Goal: Information Seeking & Learning: Learn about a topic

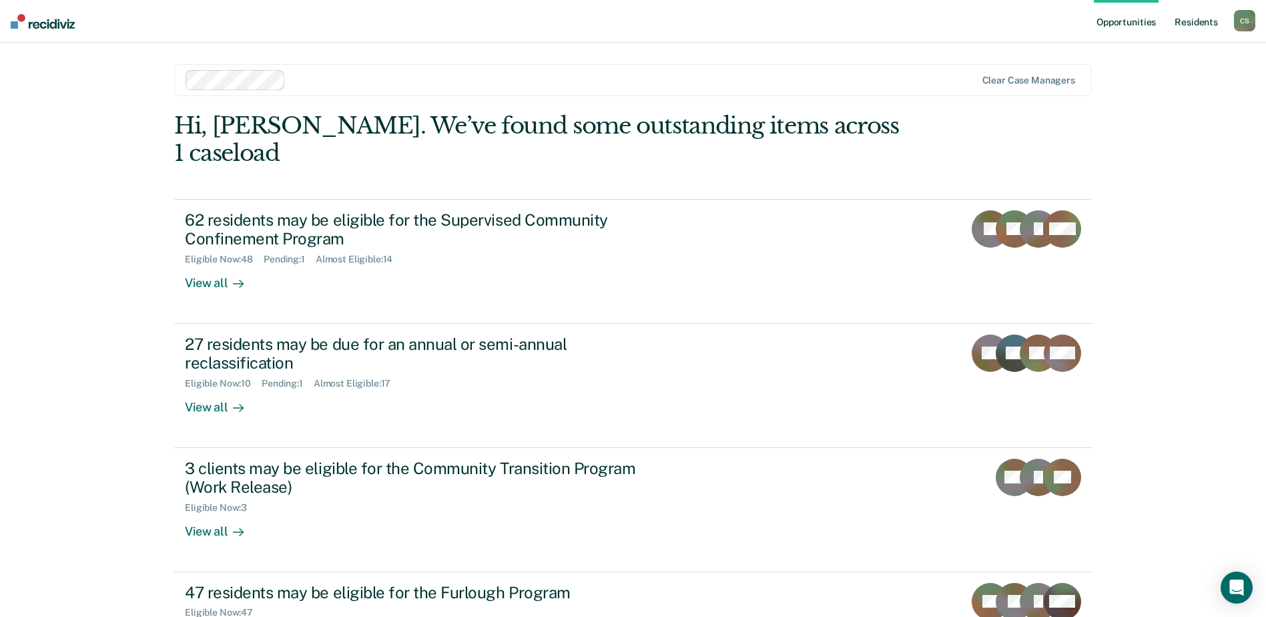
click at [1206, 20] on link "Resident s" at bounding box center [1196, 21] width 49 height 43
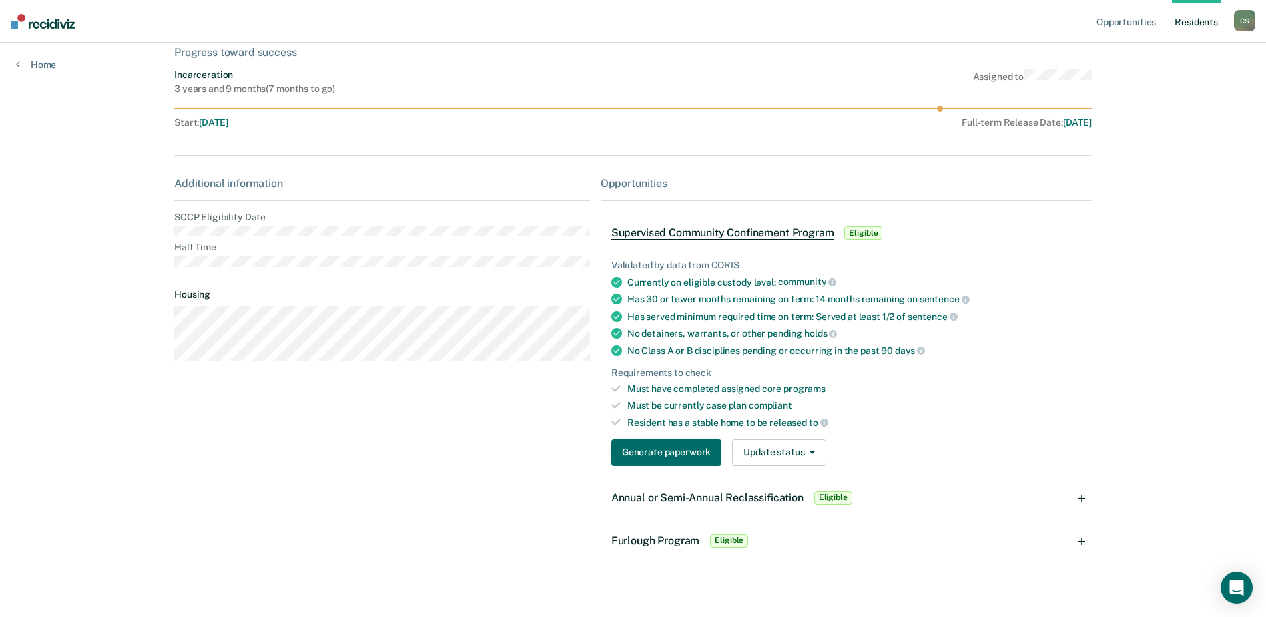
scroll to position [92, 0]
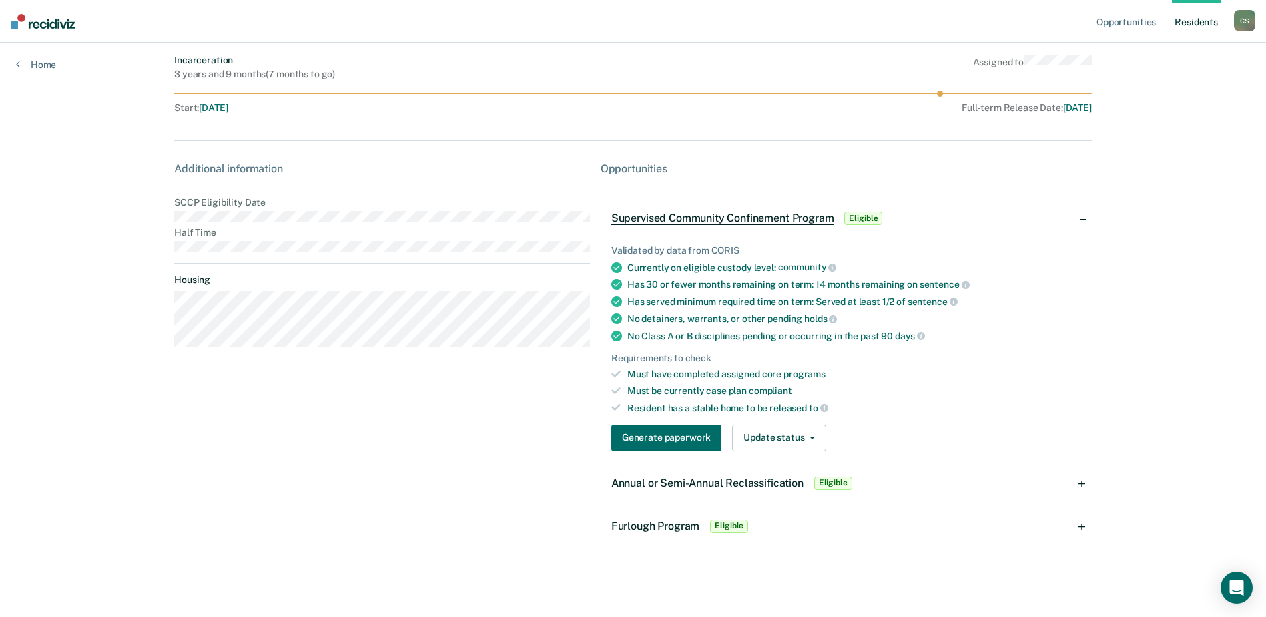
click at [833, 481] on span "Eligible" at bounding box center [833, 482] width 38 height 13
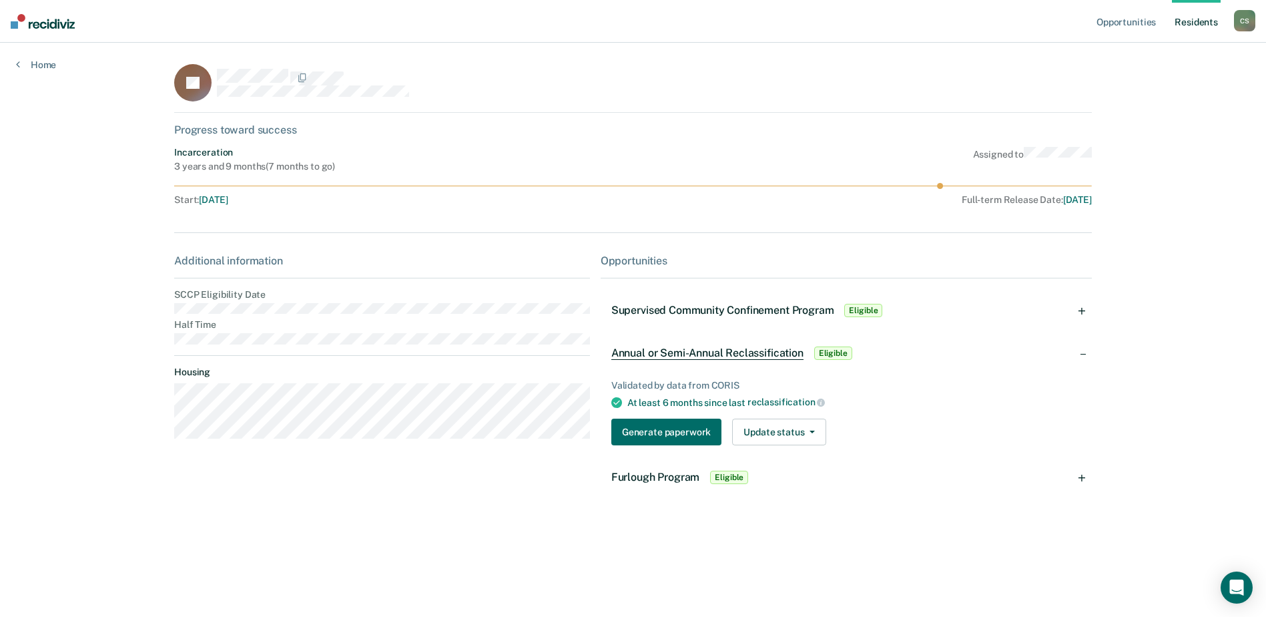
scroll to position [0, 0]
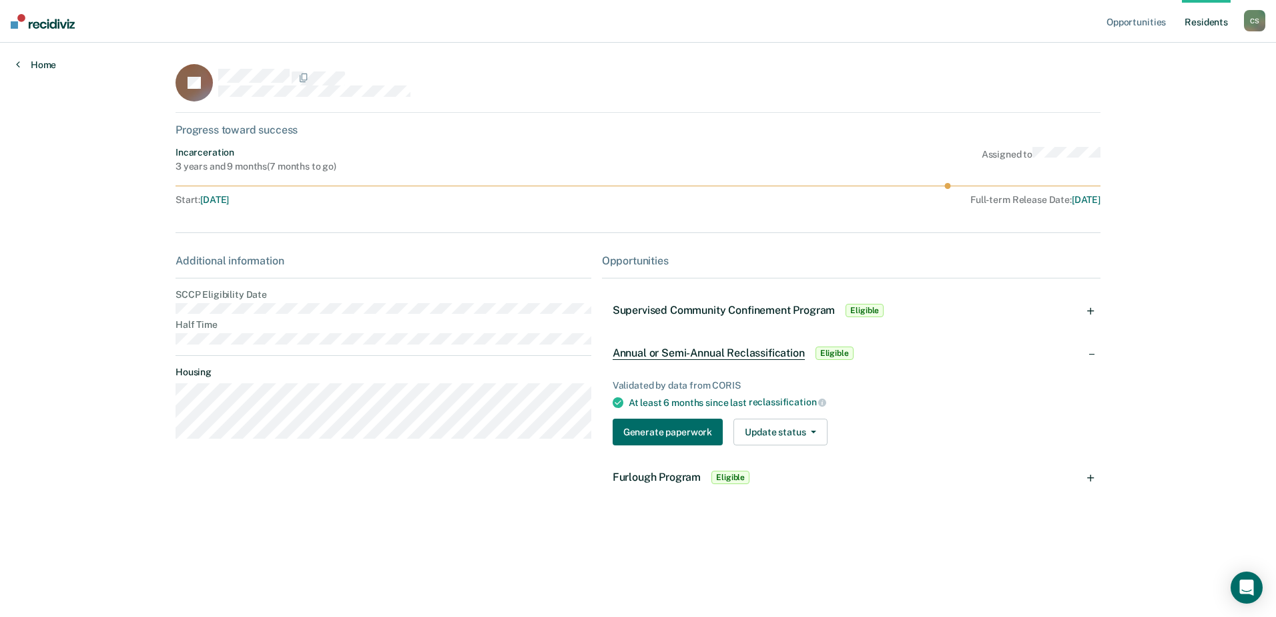
click at [45, 67] on link "Home" at bounding box center [36, 65] width 40 height 12
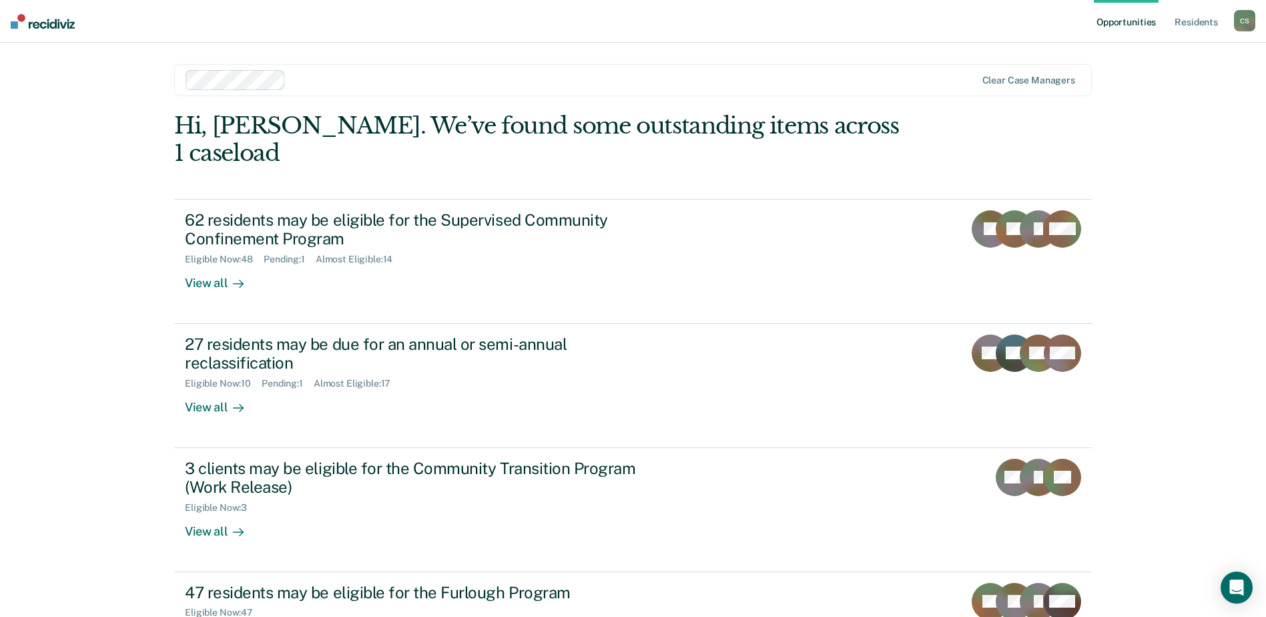
click at [1107, 18] on link "Opportunities" at bounding box center [1126, 21] width 65 height 43
click at [1176, 21] on link "Resident s" at bounding box center [1196, 21] width 49 height 43
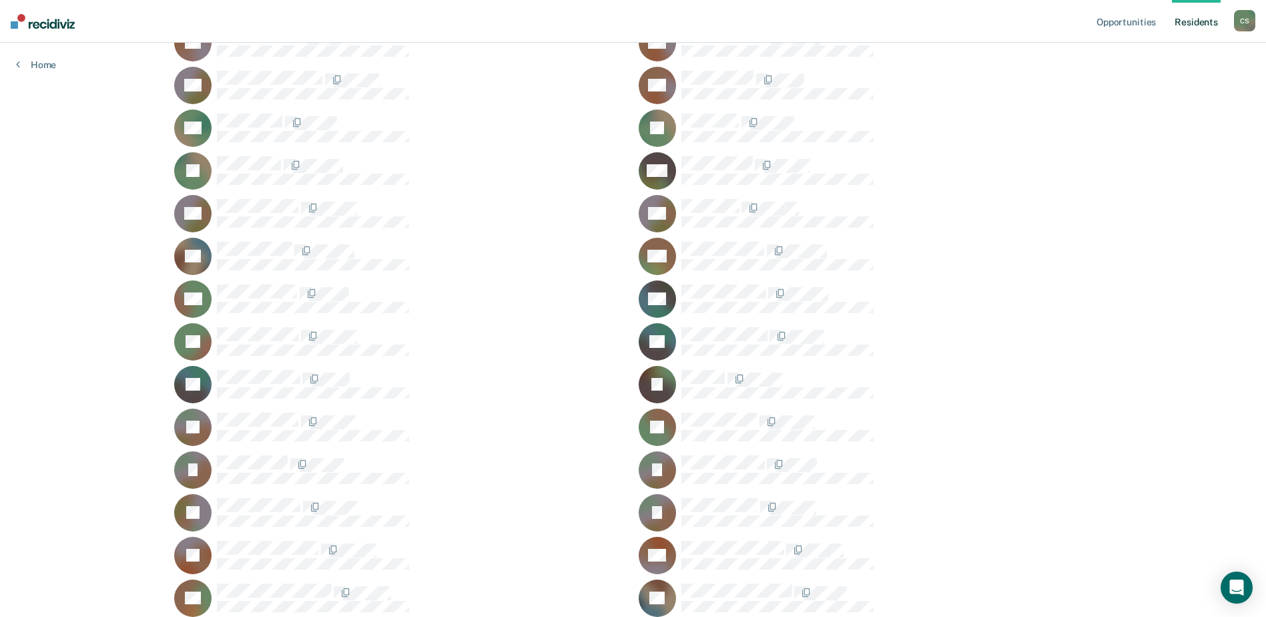
scroll to position [400, 0]
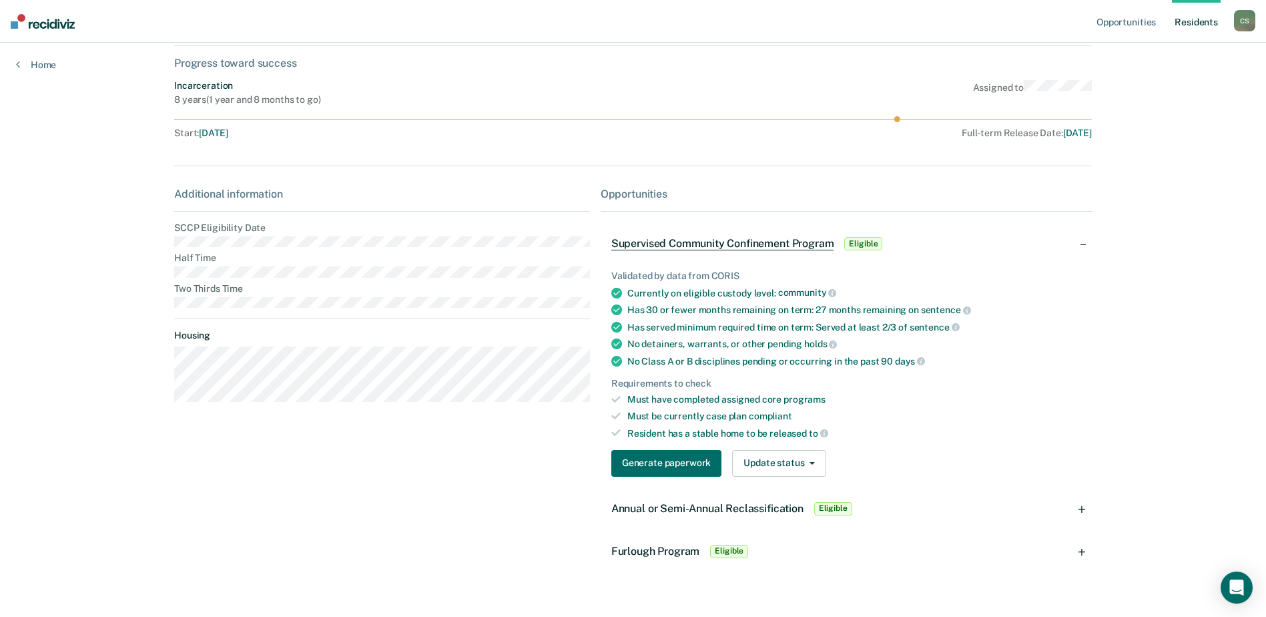
scroll to position [92, 0]
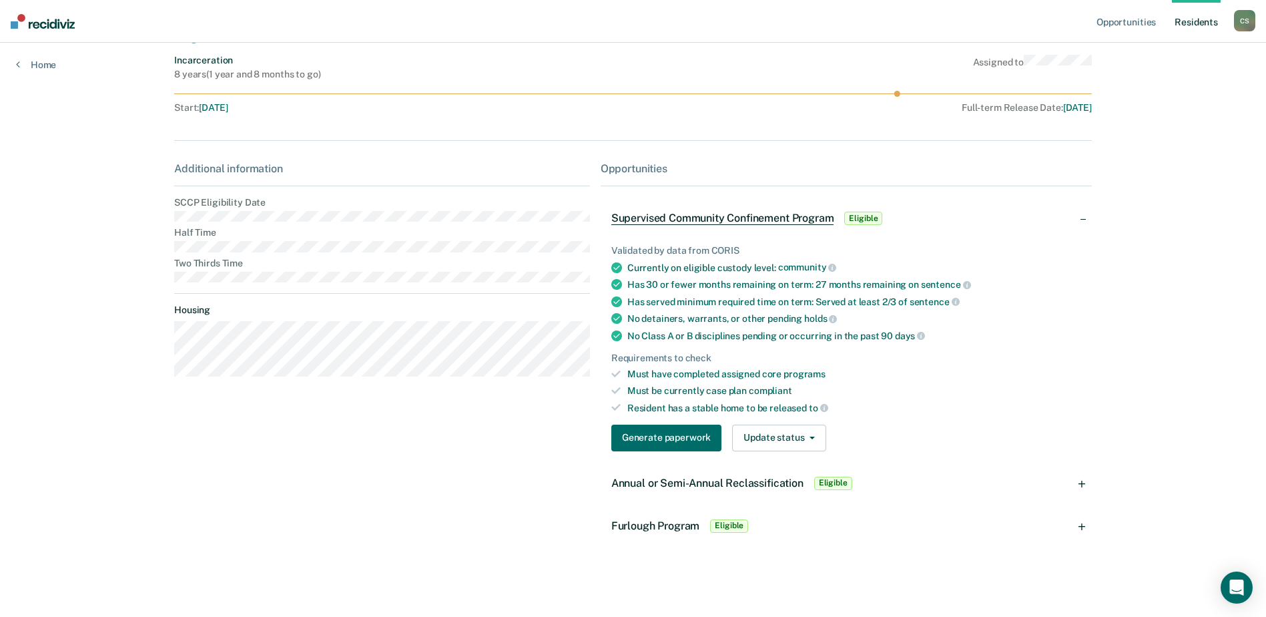
click at [1085, 485] on div "Annual or Semi-Annual Reclassification Eligible" at bounding box center [845, 483] width 491 height 43
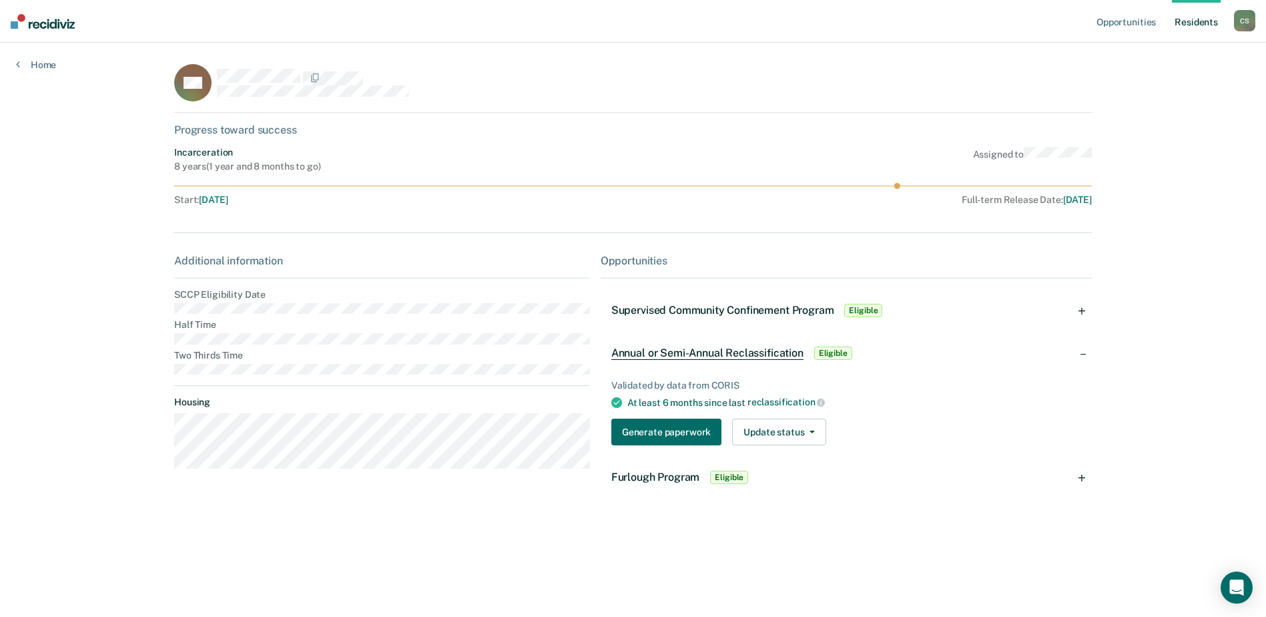
scroll to position [0, 0]
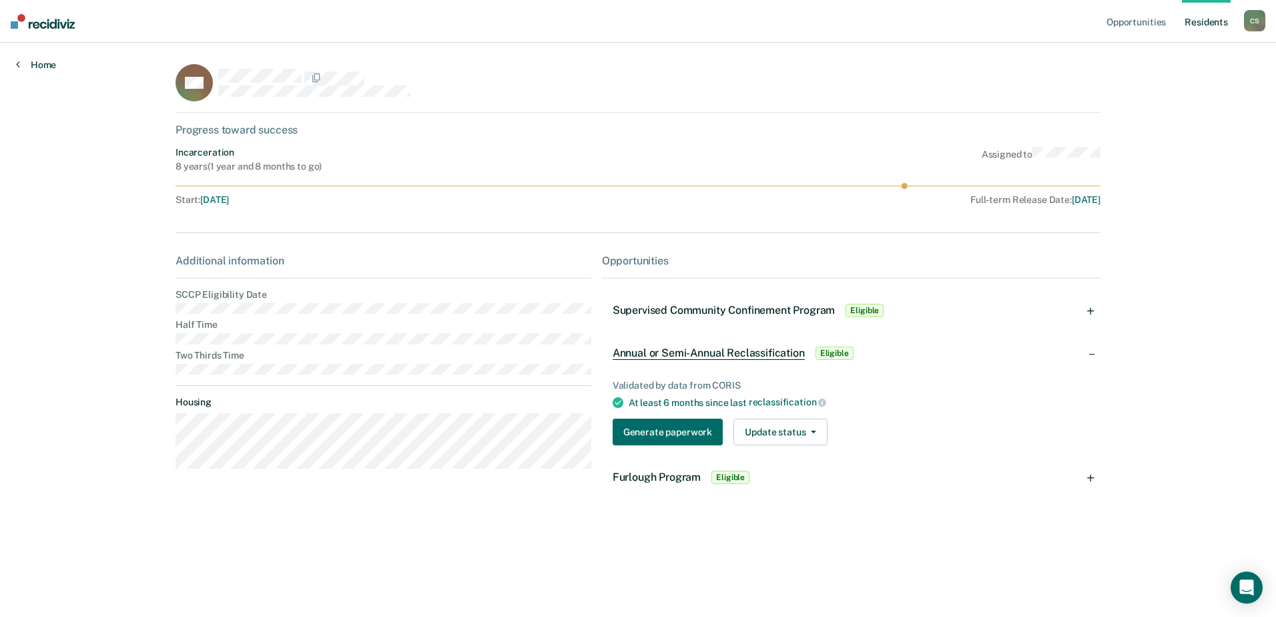
click at [44, 63] on link "Home" at bounding box center [36, 65] width 40 height 12
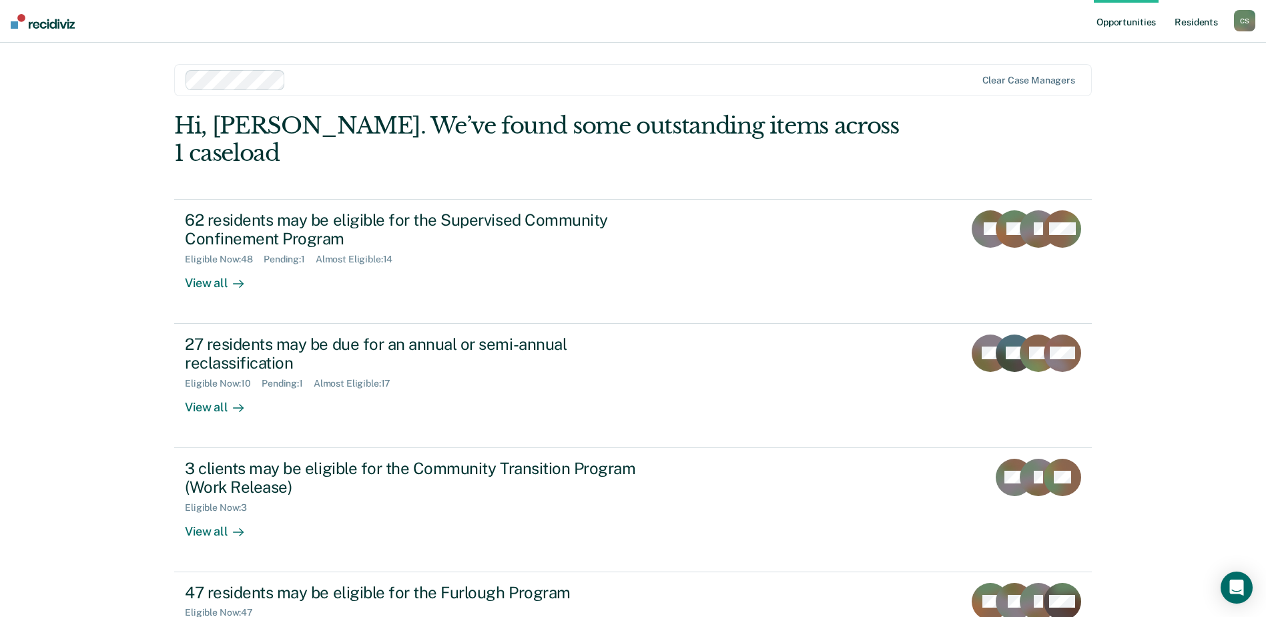
click at [1204, 28] on link "Resident s" at bounding box center [1196, 21] width 49 height 43
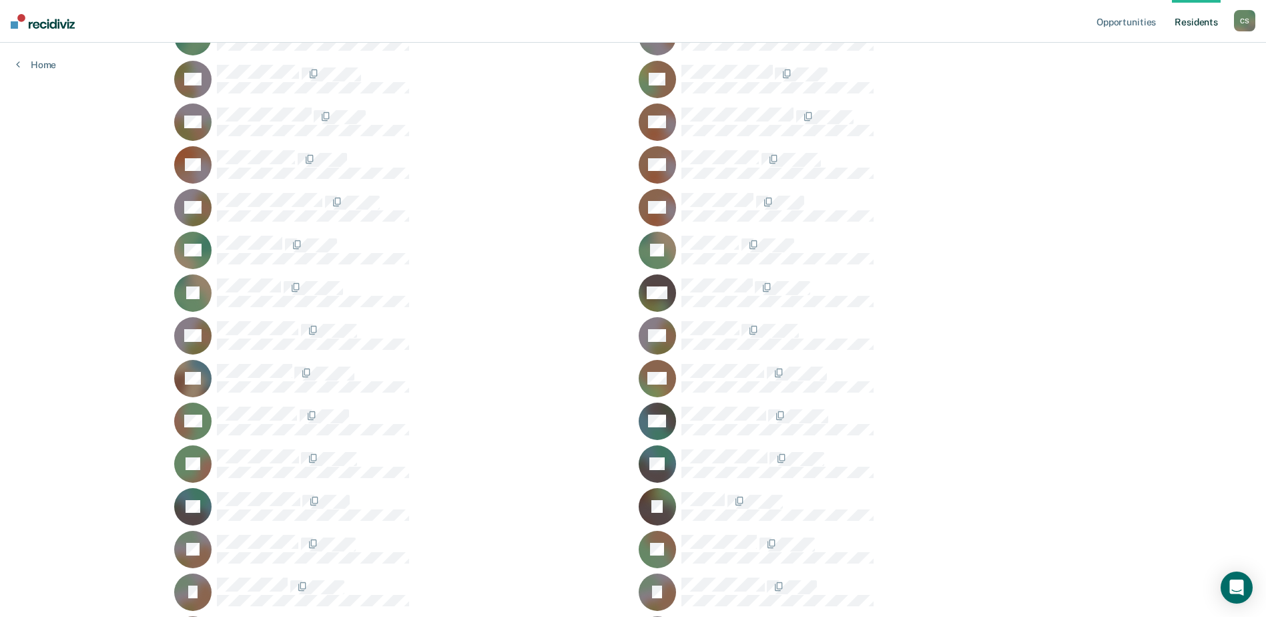
scroll to position [334, 0]
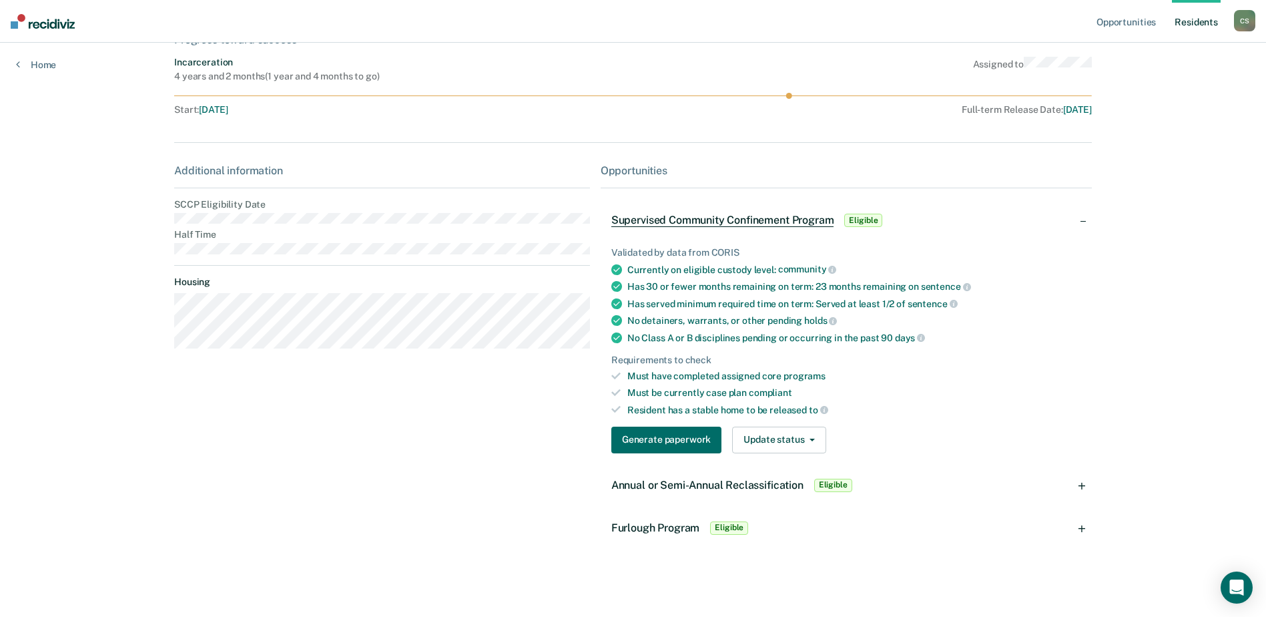
scroll to position [92, 0]
click at [1086, 484] on div "Annual or Semi-Annual Reclassification Eligible" at bounding box center [845, 483] width 491 height 43
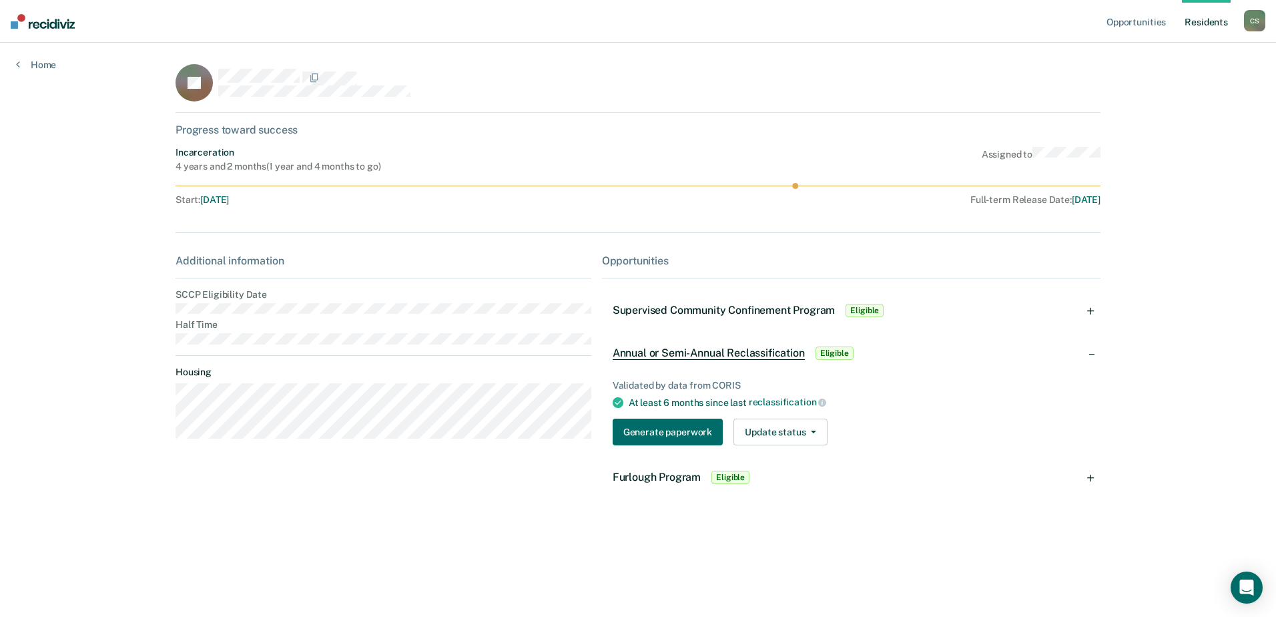
click at [1197, 18] on link "Resident s" at bounding box center [1206, 21] width 49 height 43
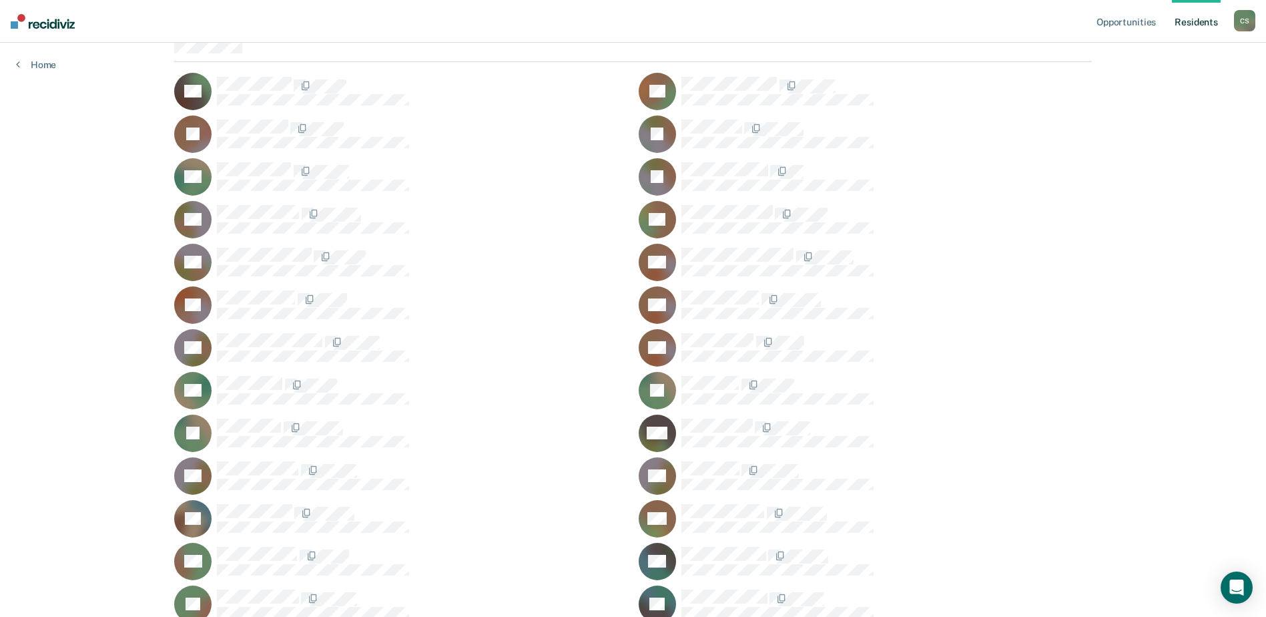
scroll to position [133, 0]
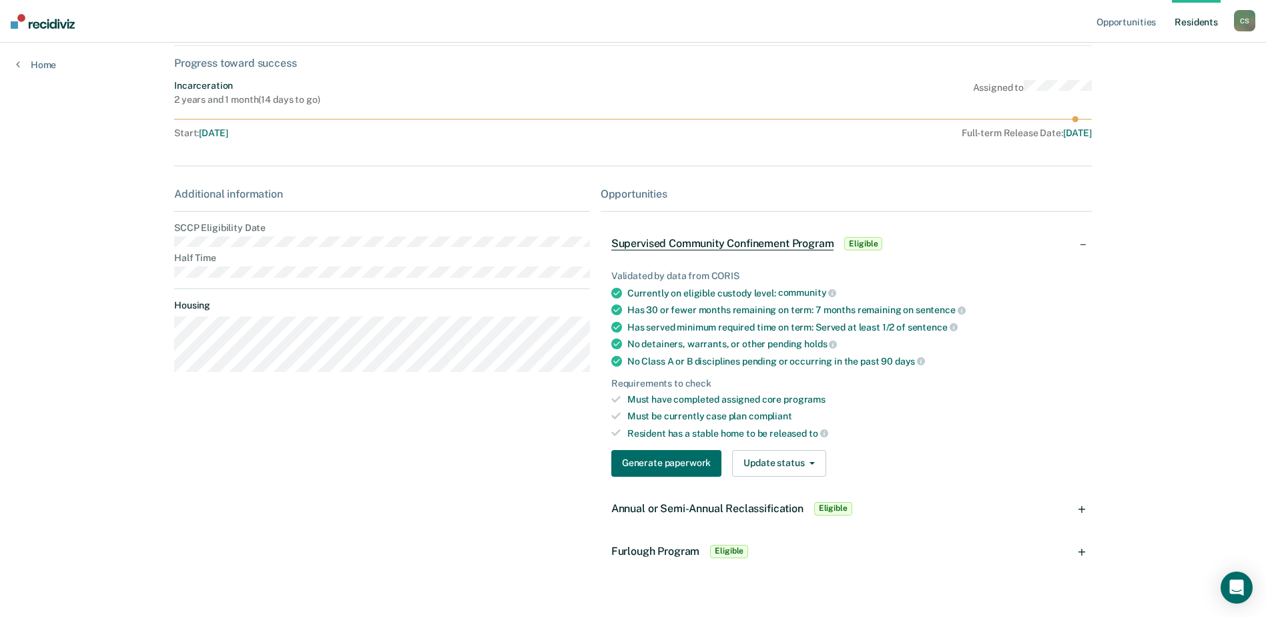
scroll to position [92, 0]
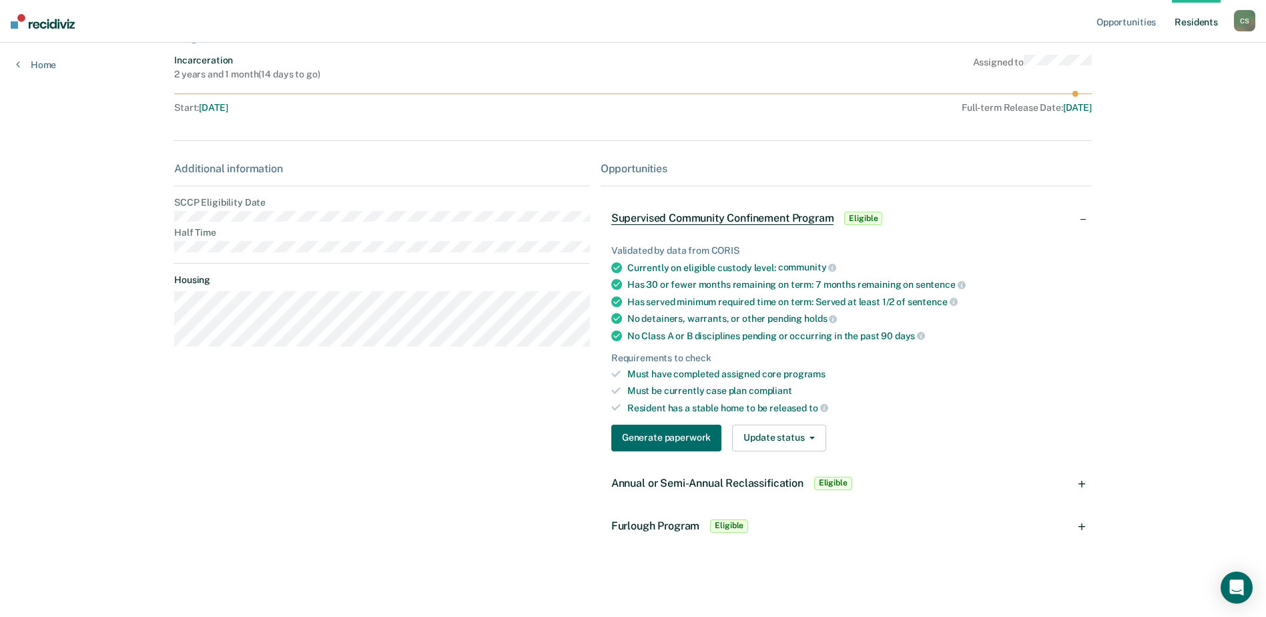
click at [1186, 17] on link "Resident s" at bounding box center [1196, 21] width 49 height 43
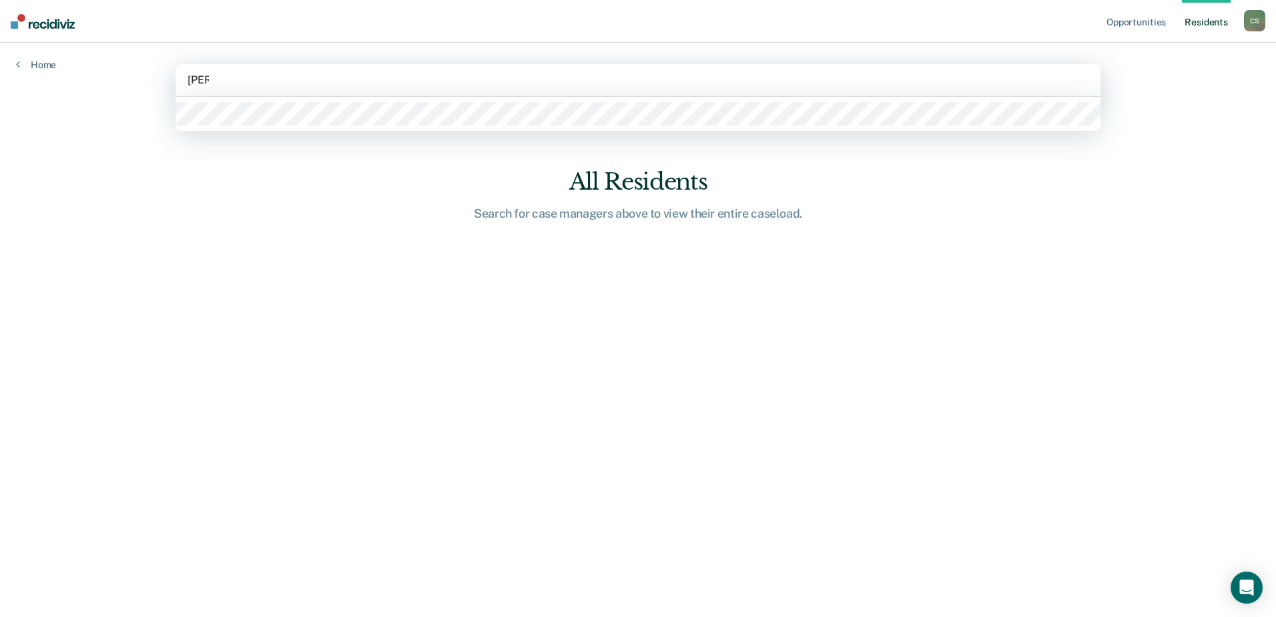
type input "[PERSON_NAME]"
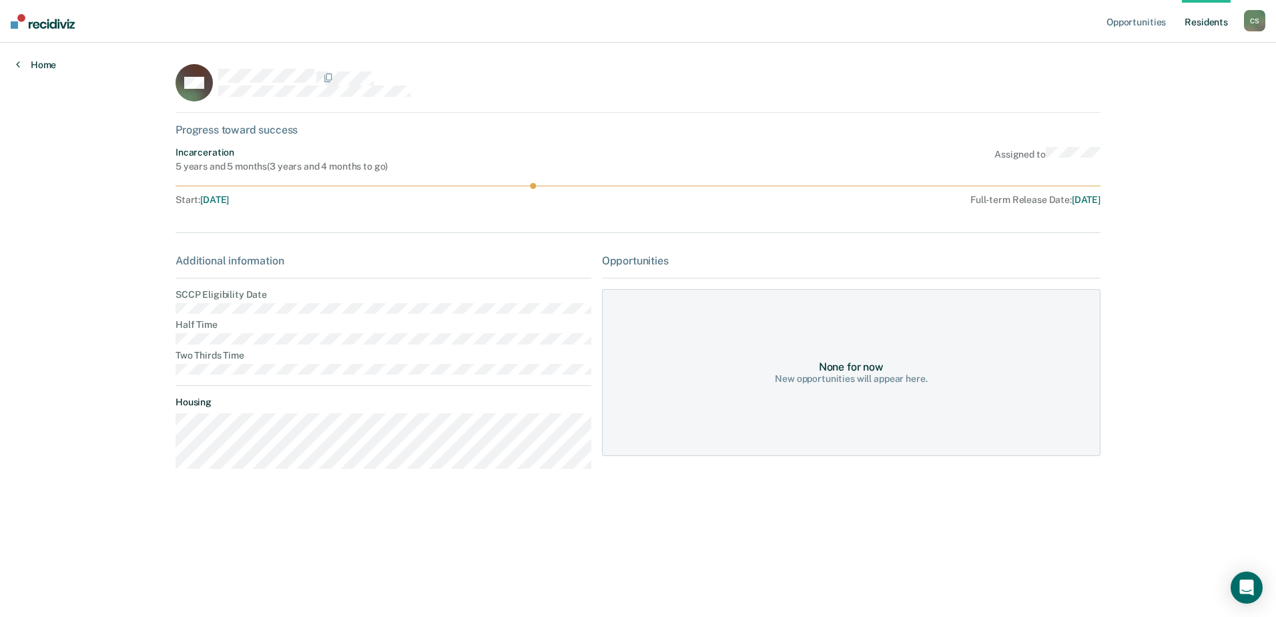
click at [47, 63] on link "Home" at bounding box center [36, 65] width 40 height 12
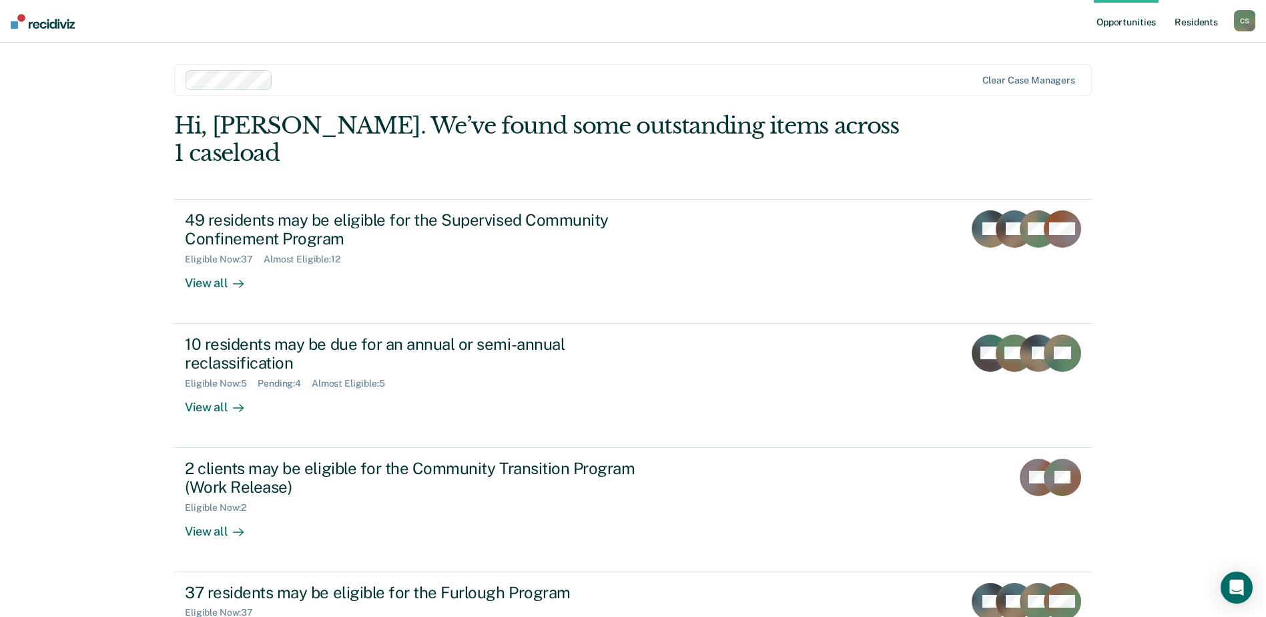
click at [1180, 21] on link "Resident s" at bounding box center [1196, 21] width 49 height 43
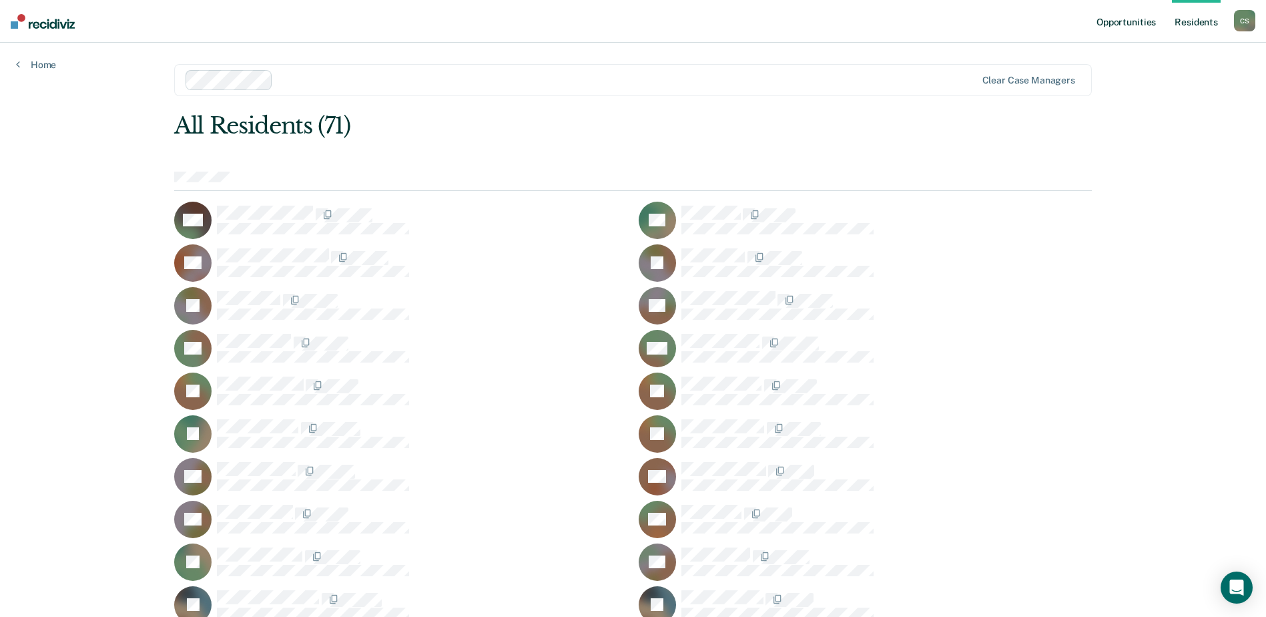
click at [1147, 23] on link "Opportunities" at bounding box center [1126, 21] width 65 height 43
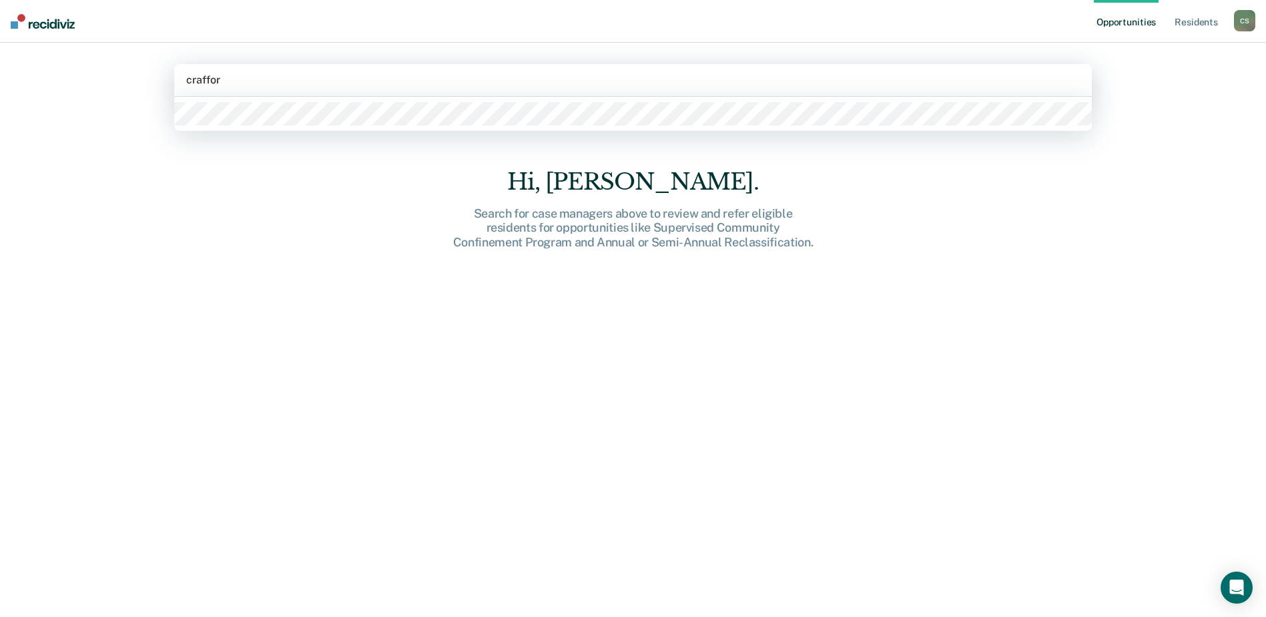
type input "[PERSON_NAME]"
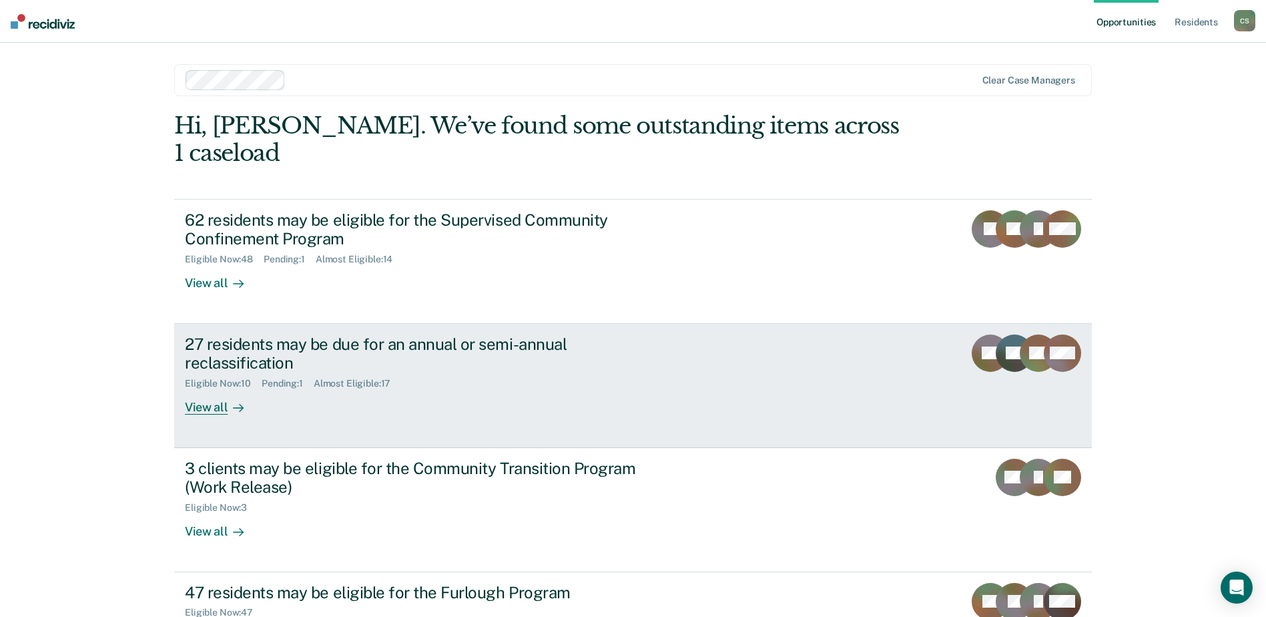
click at [210, 389] on div "View all" at bounding box center [222, 402] width 75 height 26
